Goal: Task Accomplishment & Management: Complete application form

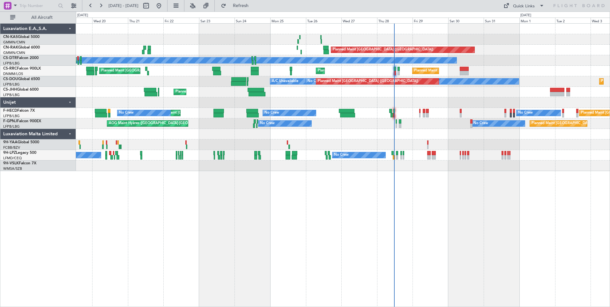
click at [351, 17] on div "Planned Maint [GEOGRAPHIC_DATA] ([GEOGRAPHIC_DATA]) No Crew Planned Maint Sofia…" at bounding box center [305, 158] width 610 height 295
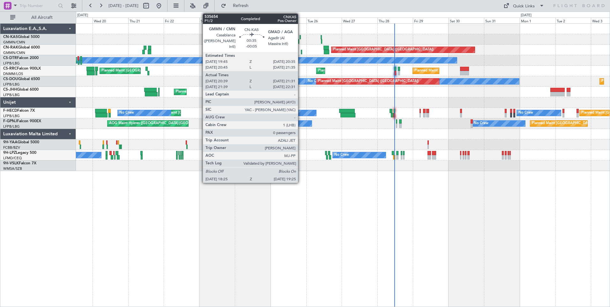
click at [301, 37] on div at bounding box center [299, 37] width 1 height 4
click at [298, 41] on div at bounding box center [298, 41] width 2 height 4
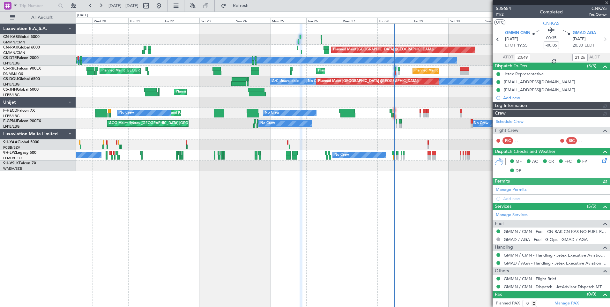
type input "[PERSON_NAME] ([PERSON_NAME])"
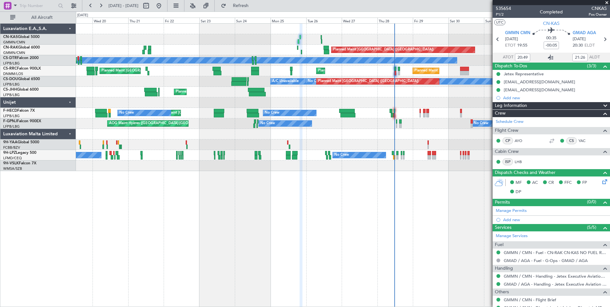
click at [550, 57] on icon at bounding box center [550, 58] width 8 height 8
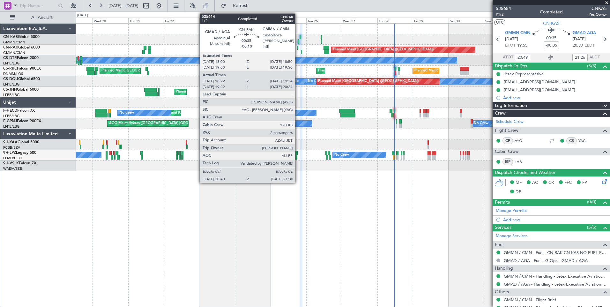
click at [298, 48] on div at bounding box center [297, 48] width 1 height 4
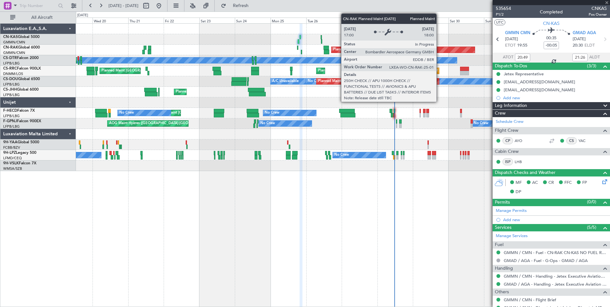
type input "-00:10"
type input "18:32"
type input "19:19"
type input "2"
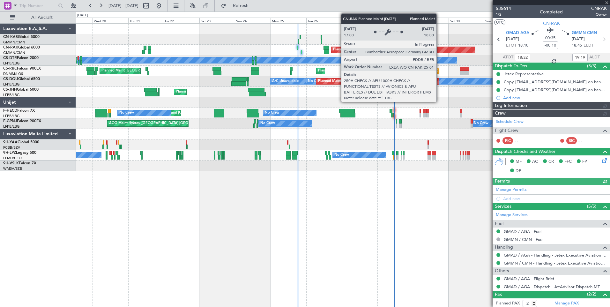
type input "[PERSON_NAME] ([PERSON_NAME])"
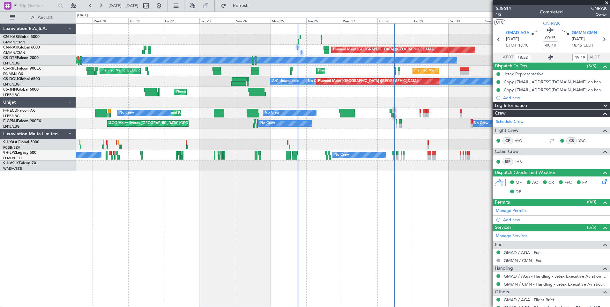
click at [551, 55] on icon at bounding box center [550, 58] width 8 height 8
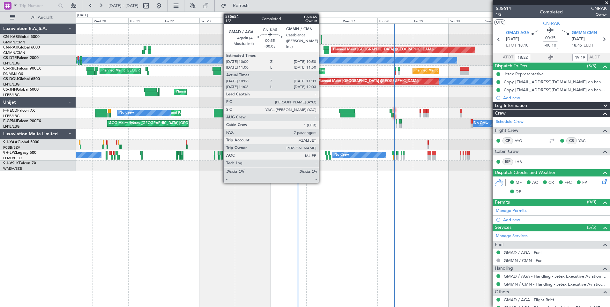
click at [321, 39] on div at bounding box center [320, 37] width 1 height 4
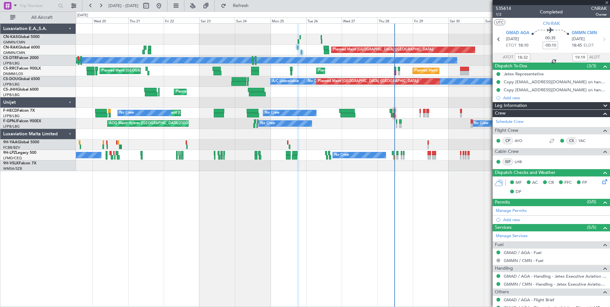
type input "-00:05"
type input "10:16"
type input "10:58"
type input "7"
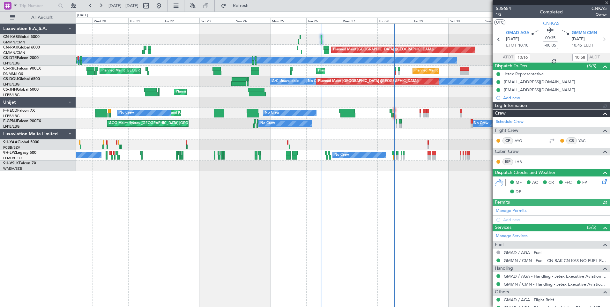
type input "[PERSON_NAME] ([PERSON_NAME])"
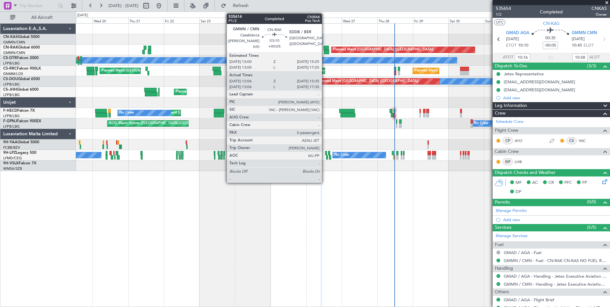
click at [325, 48] on div at bounding box center [325, 48] width 5 height 4
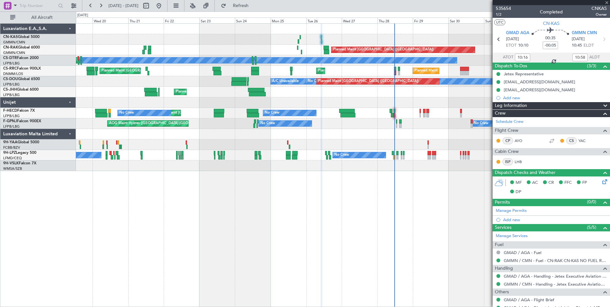
type input "+00:05"
type input "12:16"
type input "15:30"
type input "0"
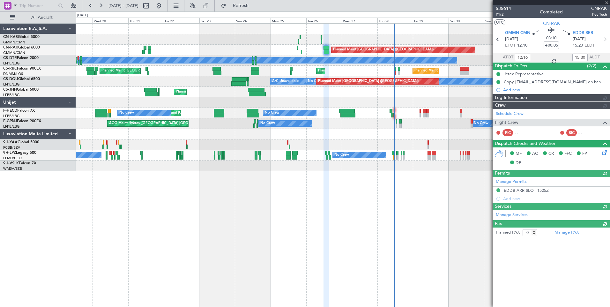
type input "[PERSON_NAME] ([PERSON_NAME])"
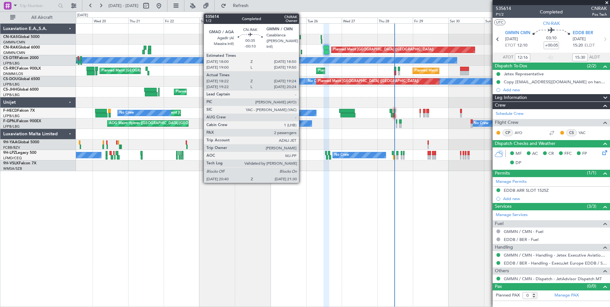
click at [302, 53] on div at bounding box center [301, 52] width 1 height 4
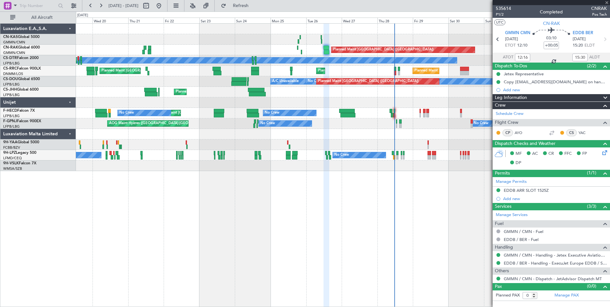
type input "-00:10"
type input "18:32"
type input "19:19"
type input "2"
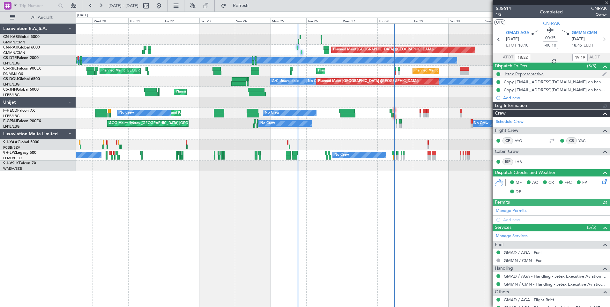
type input "[PERSON_NAME] ([PERSON_NAME])"
click at [547, 57] on icon at bounding box center [550, 58] width 8 height 8
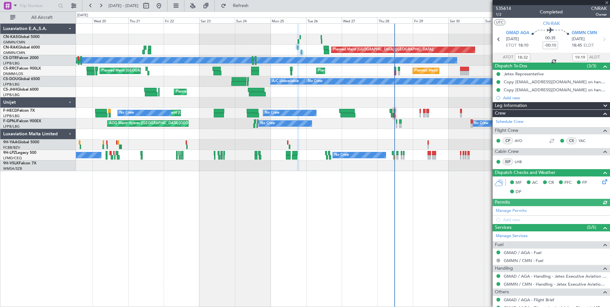
type input "[PERSON_NAME] ([PERSON_NAME])"
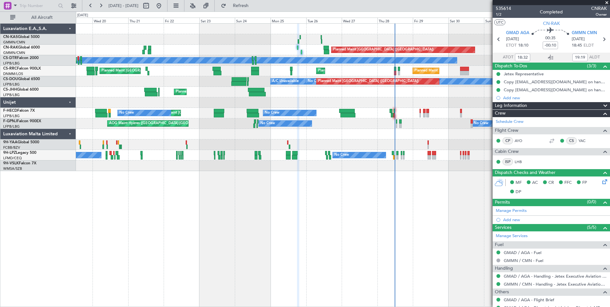
type input "[PERSON_NAME] ([PERSON_NAME])"
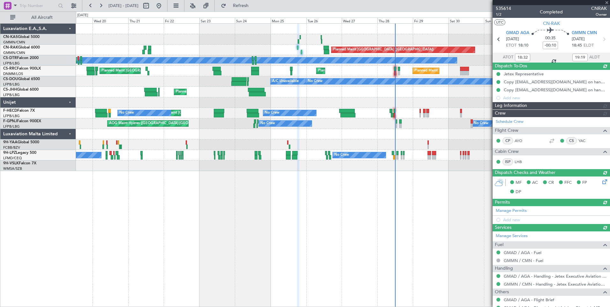
type input "[PERSON_NAME] ([PERSON_NAME])"
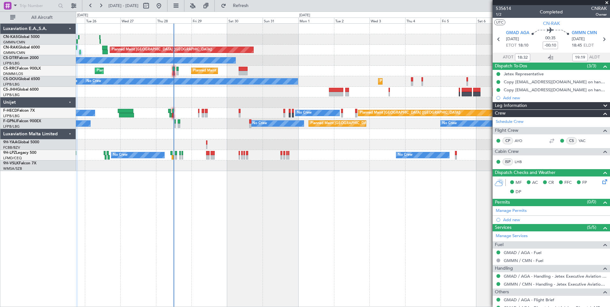
click at [200, 139] on div "Planned Maint [GEOGRAPHIC_DATA] ([GEOGRAPHIC_DATA]) No Crew Planned Maint [GEOG…" at bounding box center [342, 97] width 533 height 147
type input "[PERSON_NAME] ([PERSON_NAME])"
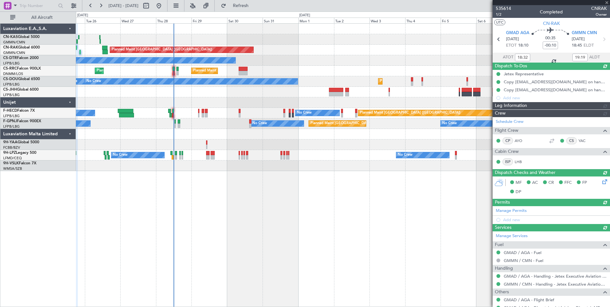
type input "[PERSON_NAME] ([PERSON_NAME])"
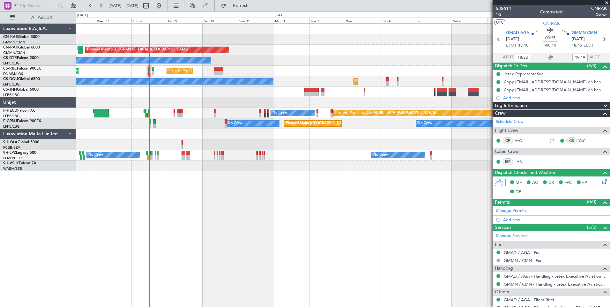
click at [374, 222] on div "Planned Maint [GEOGRAPHIC_DATA] ([GEOGRAPHIC_DATA]) No Crew Planned Maint [GEOG…" at bounding box center [343, 164] width 534 height 283
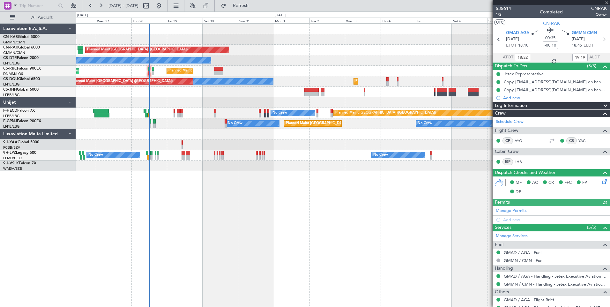
type input "[PERSON_NAME] ([PERSON_NAME])"
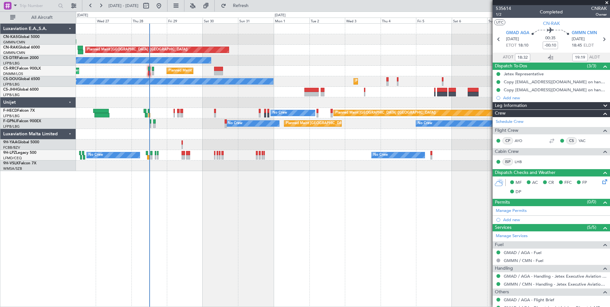
type input "[PERSON_NAME] ([PERSON_NAME])"
